Goal: Task Accomplishment & Management: Manage account settings

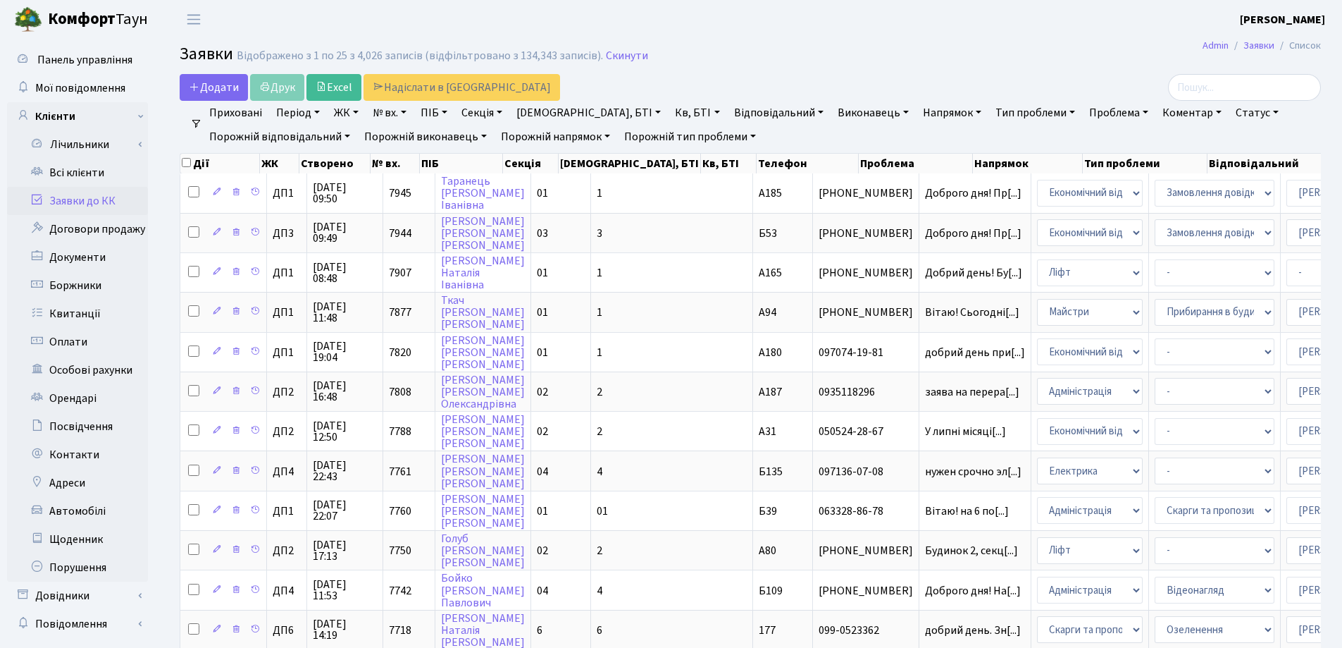
select select "25"
click at [1260, 87] on input "search" at bounding box center [1244, 87] width 153 height 27
type input "7649"
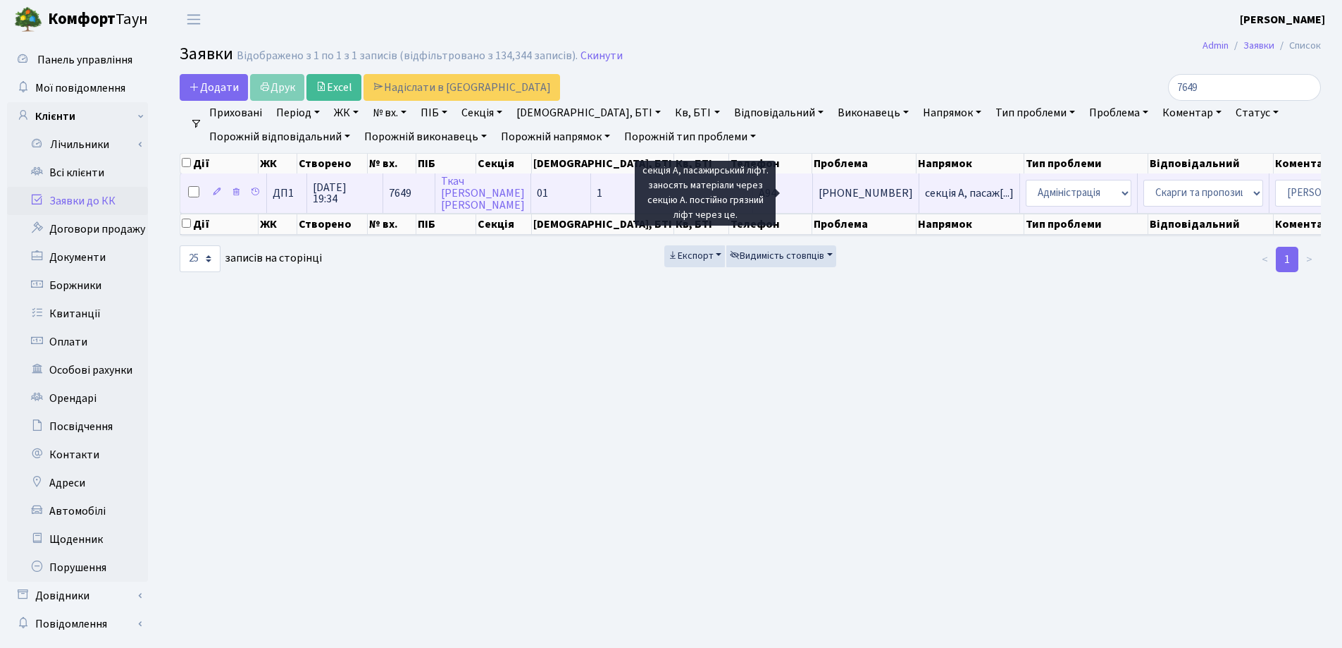
click at [925, 192] on span "секція А, пасаж[...]" at bounding box center [969, 193] width 89 height 16
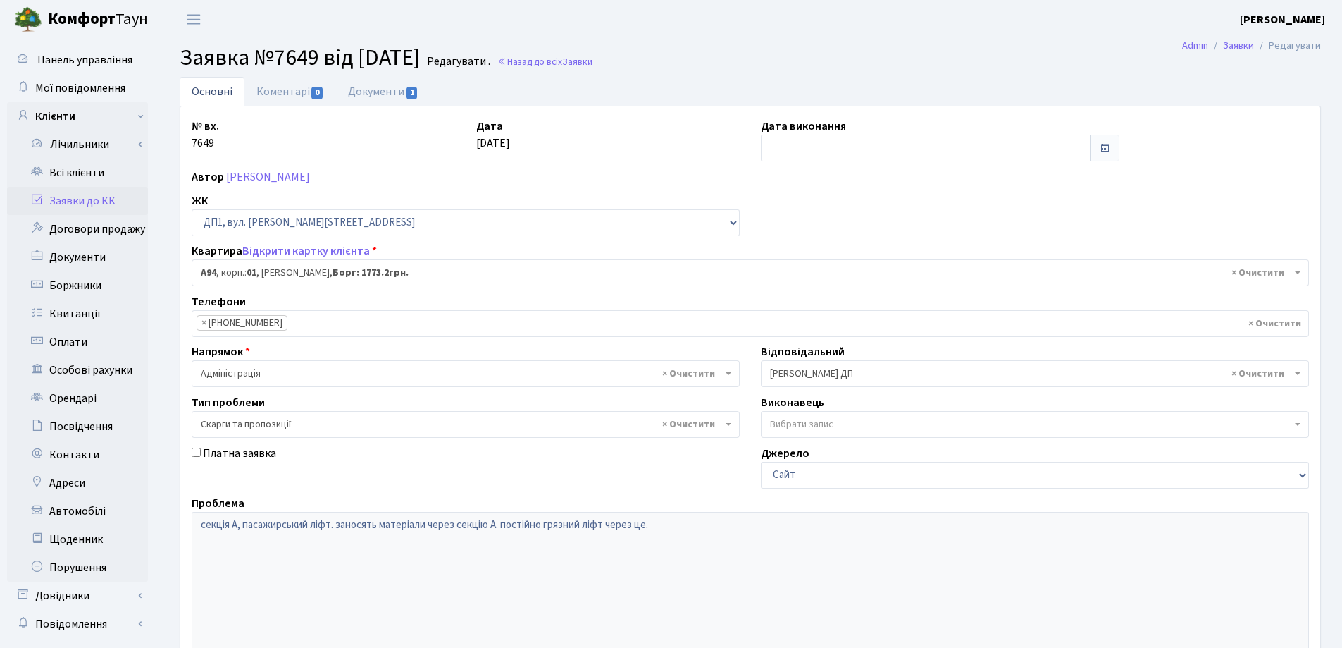
select select "29728"
select select "55"
click at [80, 202] on link "Заявки до КК" at bounding box center [77, 201] width 141 height 28
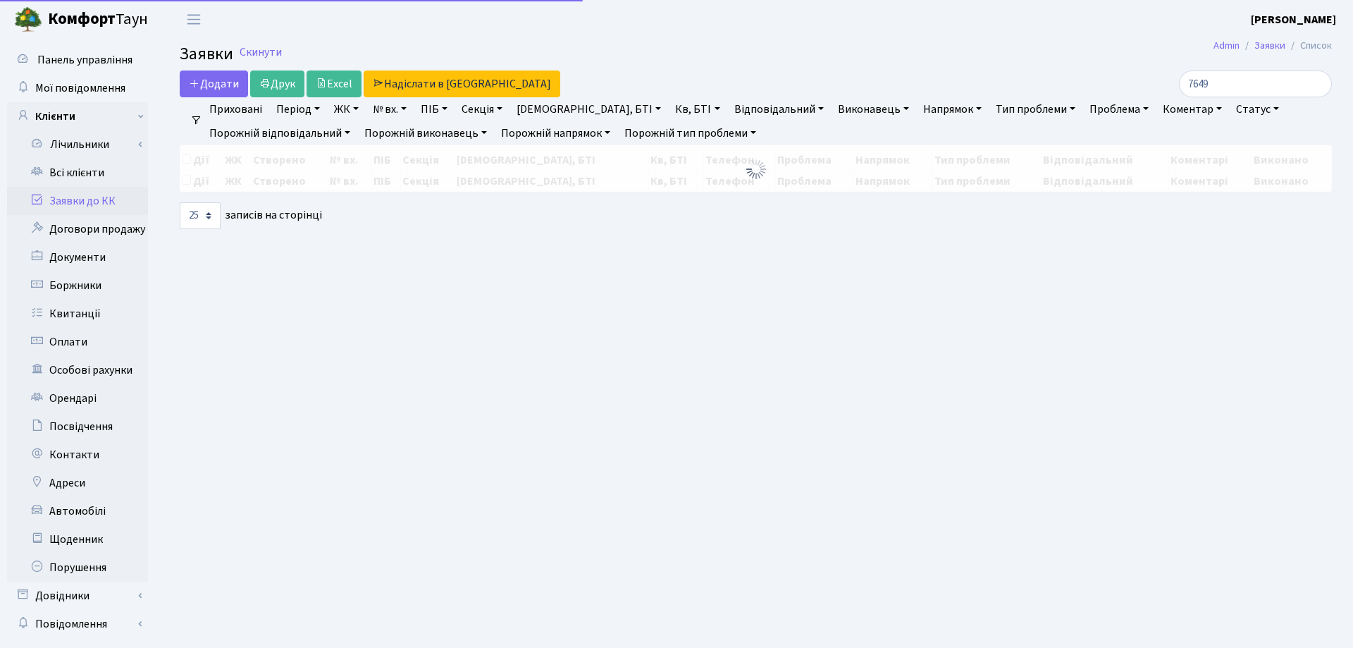
select select "25"
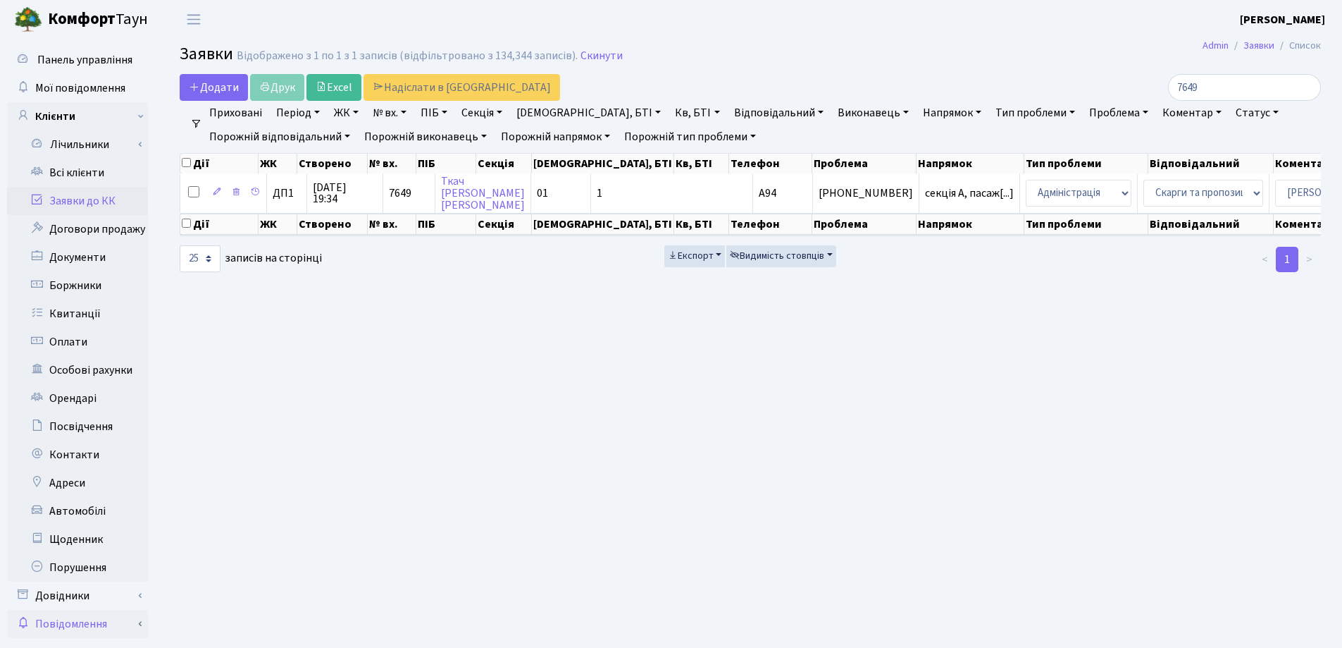
click at [51, 613] on link "Повідомлення" at bounding box center [77, 623] width 141 height 28
click at [77, 203] on link "Заявки до КК" at bounding box center [77, 201] width 141 height 28
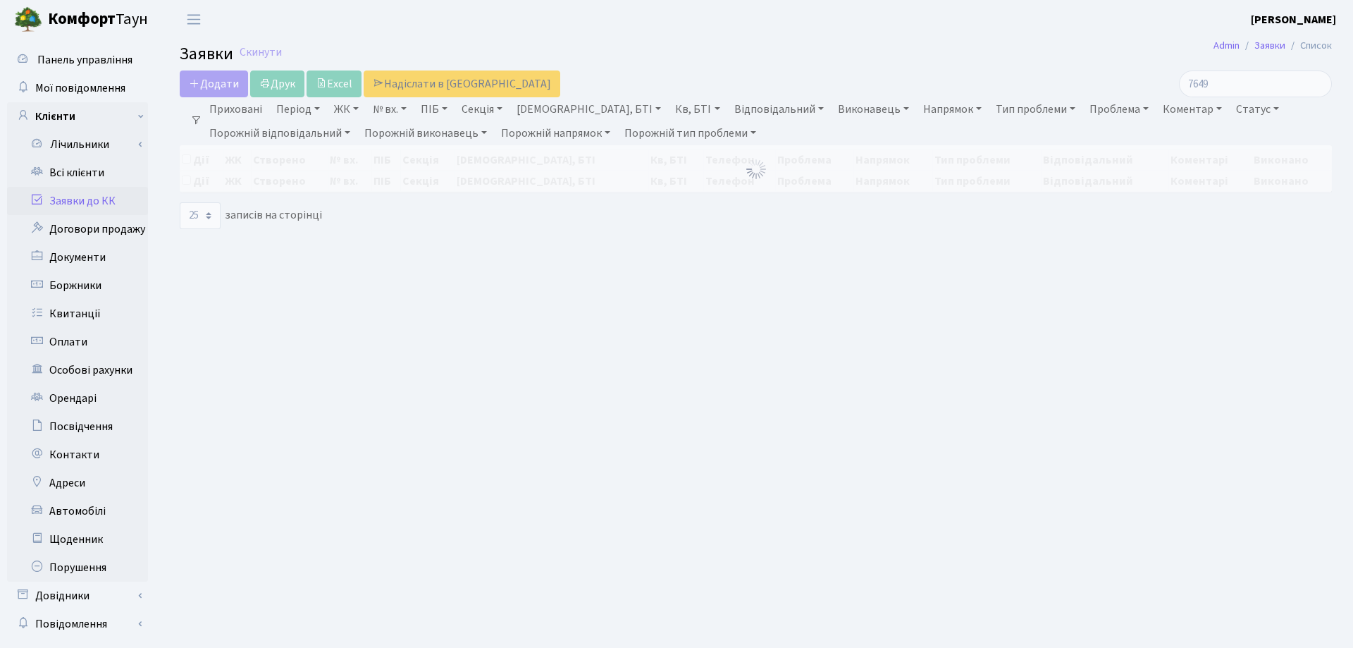
select select "25"
